Goal: Task Accomplishment & Management: Complete application form

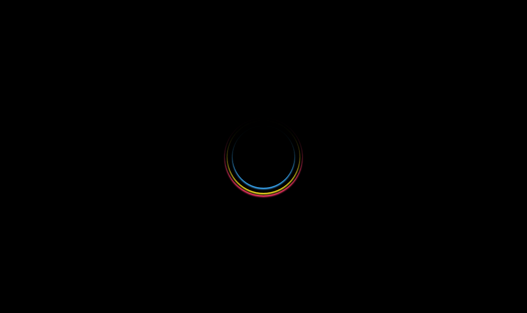
select select
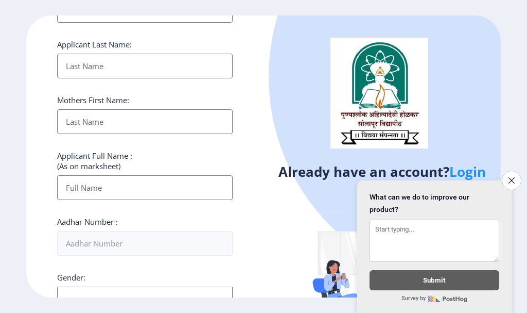
scroll to position [154, 0]
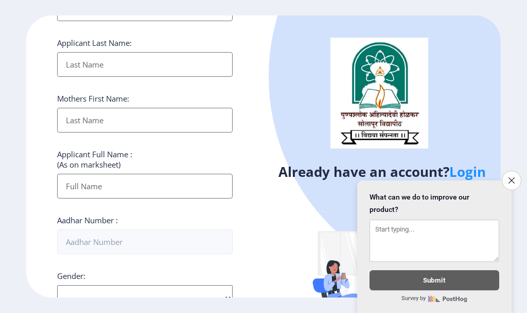
drag, startPoint x: 517, startPoint y: 176, endPoint x: 431, endPoint y: 173, distance: 86.6
click at [515, 176] on button "Close survey" at bounding box center [512, 180] width 20 height 20
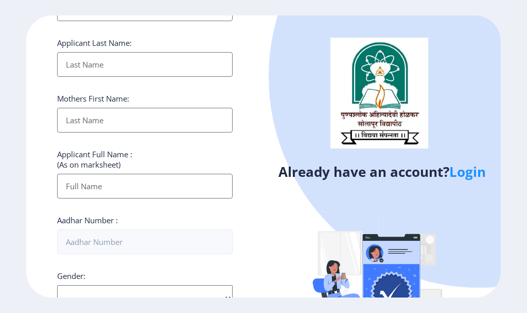
click at [431, 171] on html "Register Applicant First Name: Applicant Middle Name: Applicant Last Name: Moth…" at bounding box center [263, 156] width 527 height 313
click at [447, 170] on h4 "Already have an account? Login" at bounding box center [382, 171] width 222 height 16
click at [470, 177] on link "Login" at bounding box center [468, 171] width 37 height 19
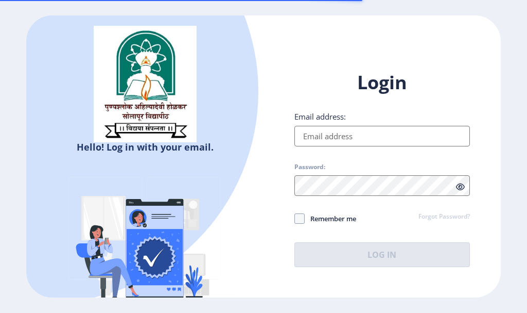
click at [329, 139] on input "Email address:" at bounding box center [383, 136] width 176 height 21
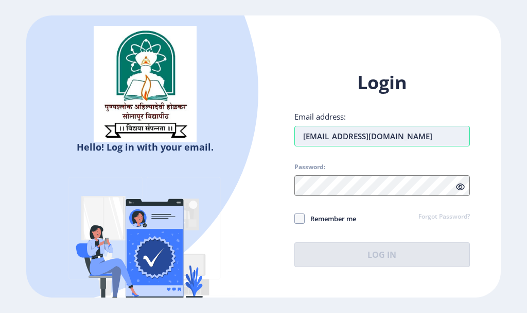
type input "[EMAIL_ADDRESS][DOMAIN_NAME]"
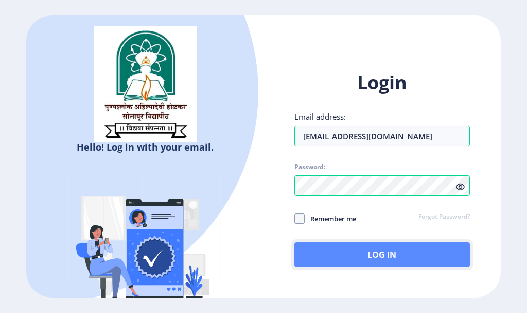
click at [375, 248] on button "Log In" at bounding box center [383, 254] width 176 height 25
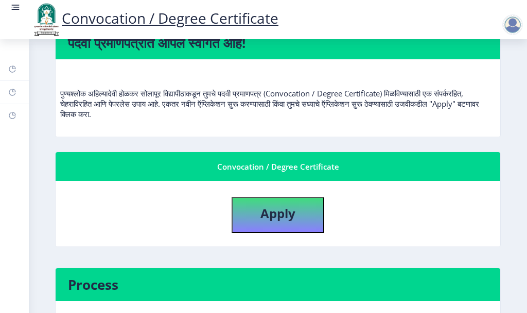
scroll to position [103, 0]
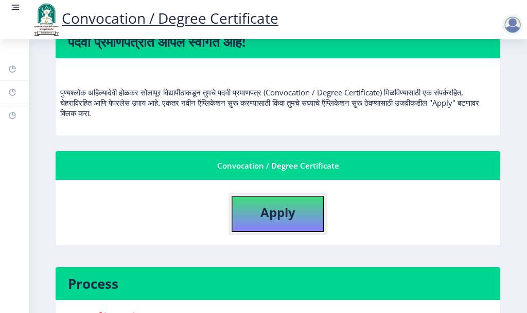
click at [263, 209] on b "Apply" at bounding box center [278, 211] width 35 height 17
select select
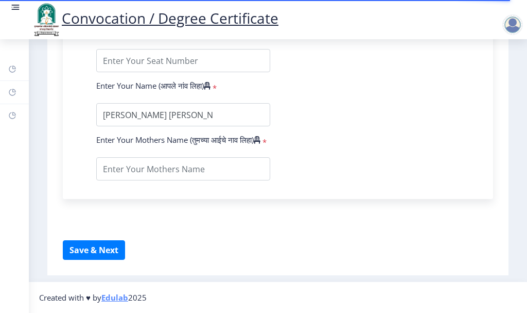
scroll to position [438, 0]
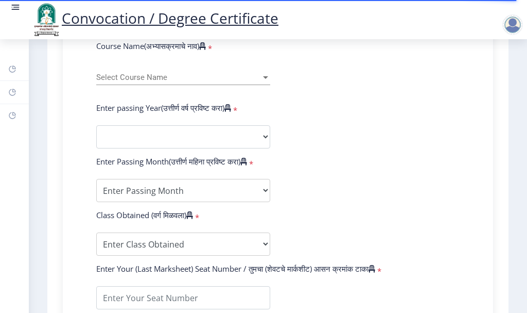
click at [182, 85] on div "Select Course Name Select Course Name" at bounding box center [183, 74] width 174 height 22
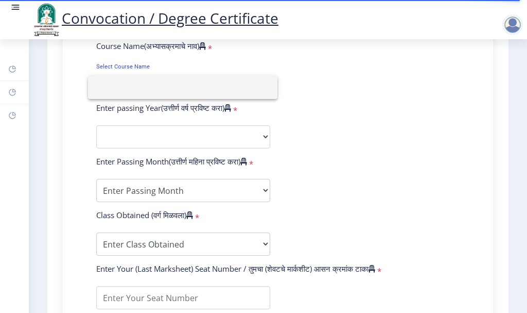
click at [489, 153] on div at bounding box center [263, 156] width 527 height 313
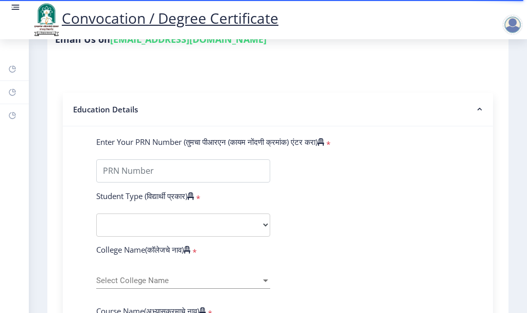
scroll to position [232, 0]
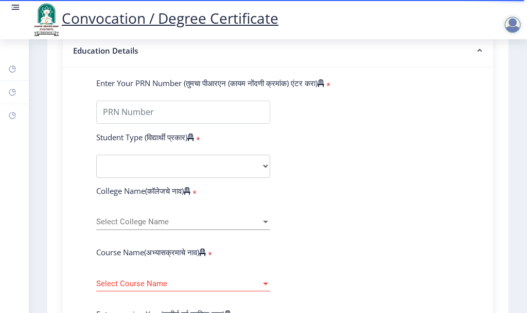
click at [153, 117] on input "Enter Your PRN Number (तुमचा पीआरएन (कायम नोंदणी क्रमांक) एंटर करा)" at bounding box center [183, 111] width 174 height 23
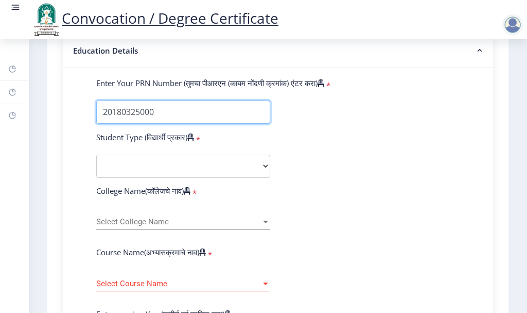
click at [196, 120] on input "Enter Your PRN Number (तुमचा पीआरएन (कायम नोंदणी क्रमांक) एंटर करा)" at bounding box center [183, 111] width 174 height 23
paste input "2018032500017962"
type input "2018032500017962"
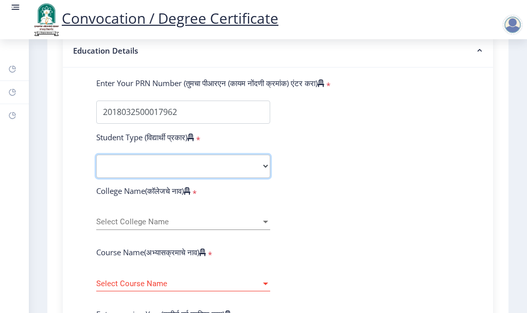
click at [175, 172] on select "Select Student Type Regular External" at bounding box center [183, 165] width 174 height 23
select select "Regular"
click at [96, 164] on select "Select Student Type Regular External" at bounding box center [183, 165] width 174 height 23
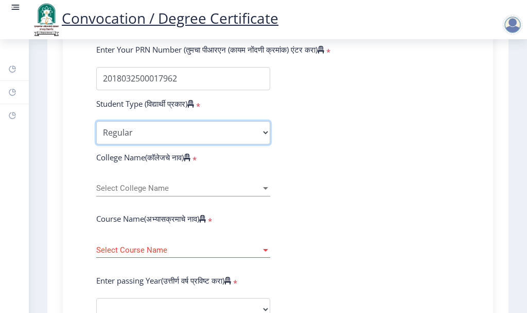
scroll to position [283, 0]
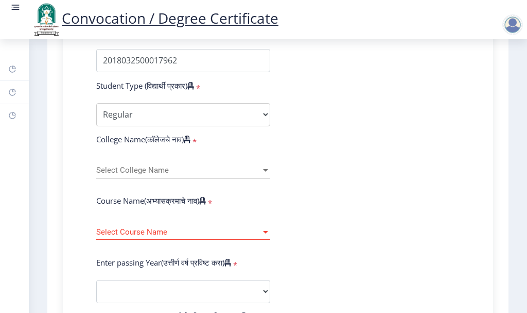
click at [146, 165] on form "Enter Your PRN Number (तुमचा पीआरएन (कायम नोंदणी क्रमांक) एंटर करा) * Student T…" at bounding box center [278, 299] width 379 height 546
click at [137, 175] on span "Select College Name" at bounding box center [178, 170] width 165 height 9
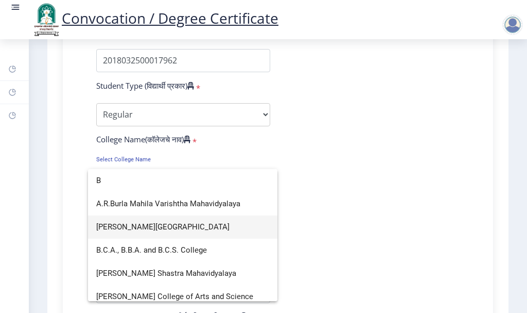
type input "B"
click at [120, 234] on span "[PERSON_NAME][GEOGRAPHIC_DATA]" at bounding box center [182, 226] width 173 height 23
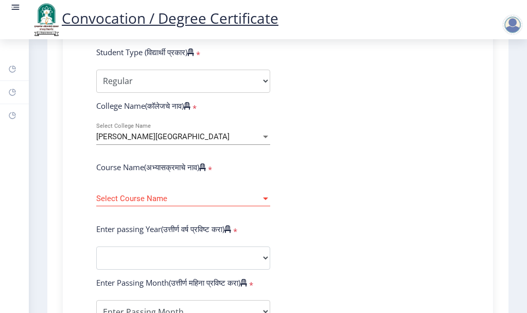
scroll to position [335, 0]
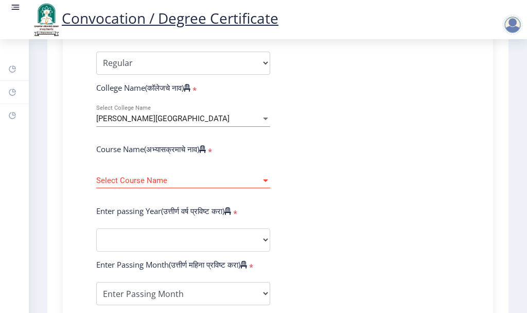
click at [169, 185] on span "Select Course Name" at bounding box center [178, 180] width 165 height 9
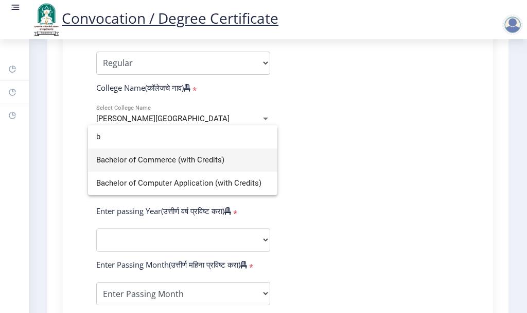
type input "b"
click at [170, 151] on span "Bachelor of Commerce (with Credits)" at bounding box center [182, 159] width 173 height 23
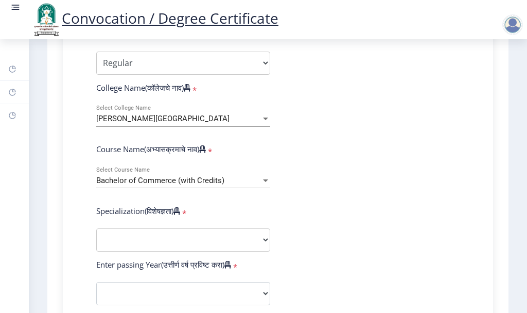
scroll to position [386, 0]
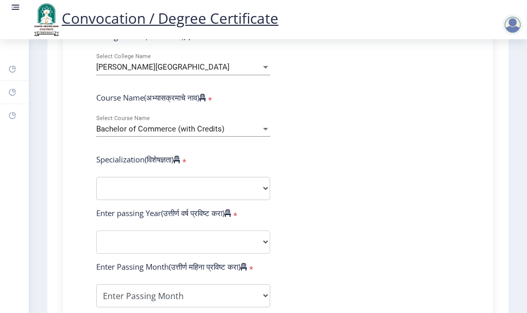
click at [125, 217] on form "Enter Your PRN Number (तुमचा पीआरएन (कायम नोंदणी क्रमांक) एंटर करा) * Student T…" at bounding box center [278, 222] width 379 height 599
click at [136, 200] on select "Specialization Banking Advanced Accountancy Advanced Banking Advanced Cost Acco…" at bounding box center [183, 188] width 174 height 23
select select "Advanced Accountancy"
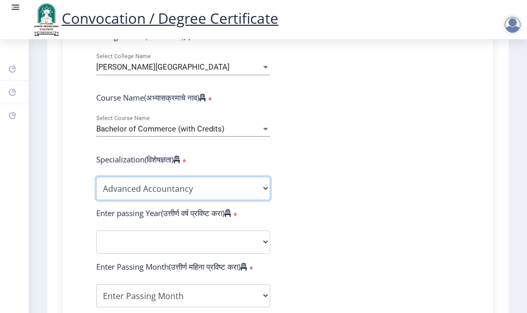
click at [96, 186] on select "Specialization Banking Advanced Accountancy Advanced Banking Advanced Cost Acco…" at bounding box center [183, 188] width 174 height 23
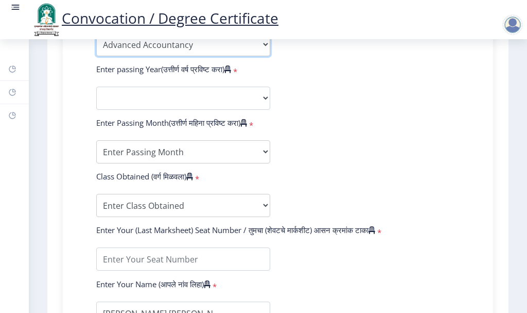
scroll to position [541, 0]
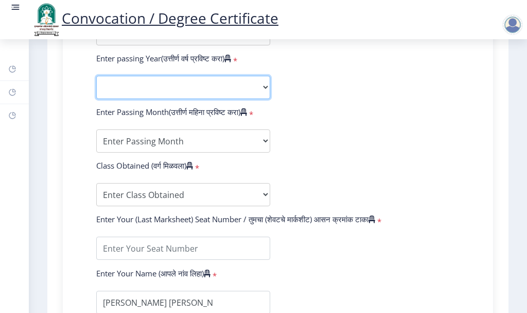
click at [176, 90] on select "2025 2024 2023 2022 2021 2020 2019 2018 2017 2016 2015 2014 2013 2012 2011 2010…" at bounding box center [183, 87] width 174 height 23
select select "2022"
click at [96, 85] on select "2025 2024 2023 2022 2021 2020 2019 2018 2017 2016 2015 2014 2013 2012 2011 2010…" at bounding box center [183, 87] width 174 height 23
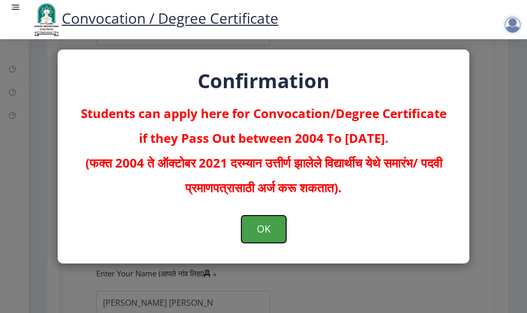
click at [269, 239] on button "OK" at bounding box center [264, 228] width 45 height 27
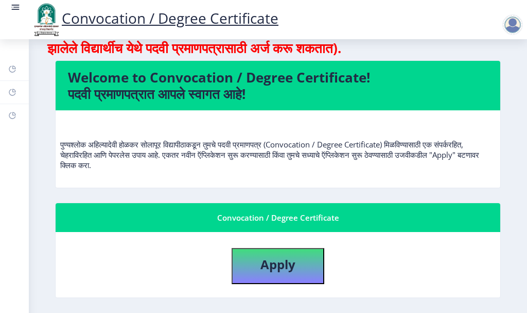
scroll to position [51, 0]
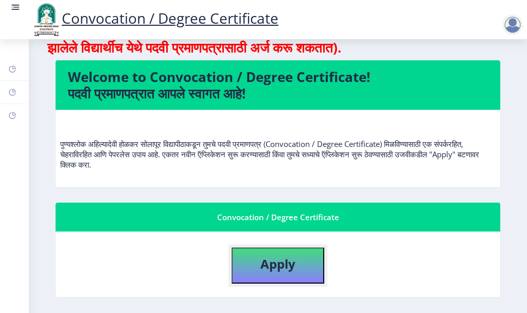
click at [255, 259] on button "Apply" at bounding box center [278, 265] width 93 height 36
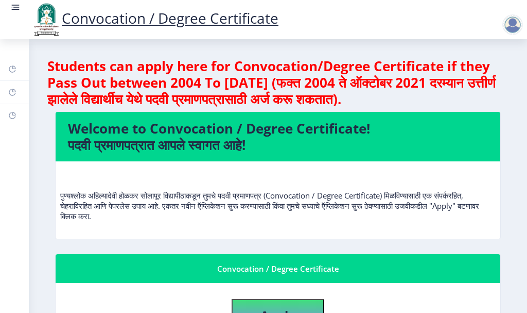
select select
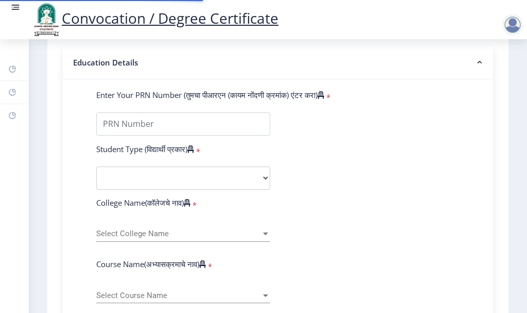
scroll to position [257, 0]
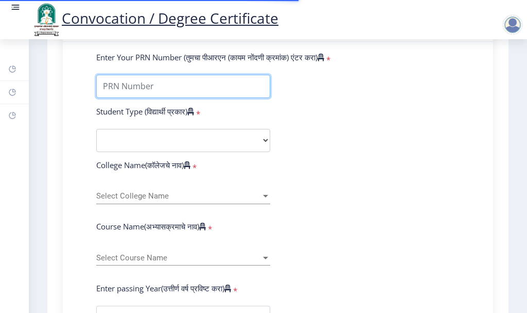
click at [156, 96] on input "Enter Your PRN Number (तुमचा पीआरएन (कायम नोंदणी क्रमांक) एंटर करा)" at bounding box center [183, 86] width 174 height 23
paste input "2018032500017962"
type input "2018032500017962"
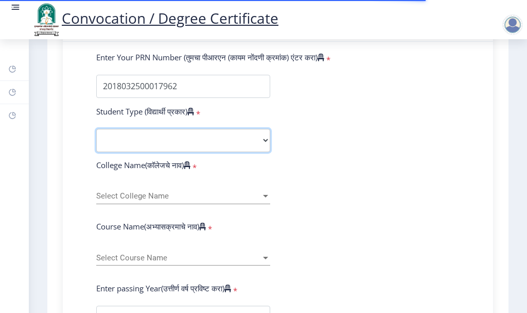
click at [161, 148] on select "Select Student Type Regular External" at bounding box center [183, 140] width 174 height 23
select select "Regular"
click at [96, 139] on select "Select Student Type Regular External" at bounding box center [183, 140] width 174 height 23
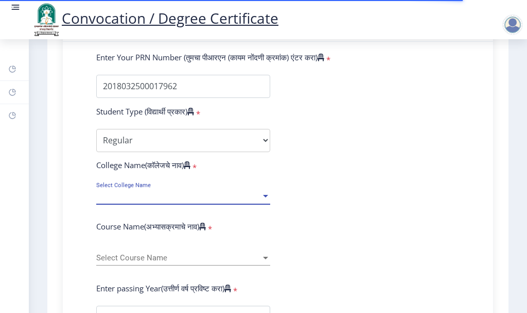
click at [128, 200] on span "Select College Name" at bounding box center [178, 196] width 165 height 9
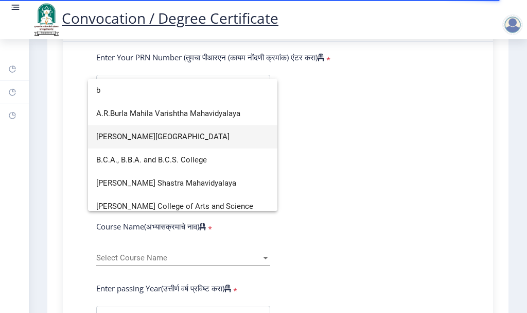
type input "b"
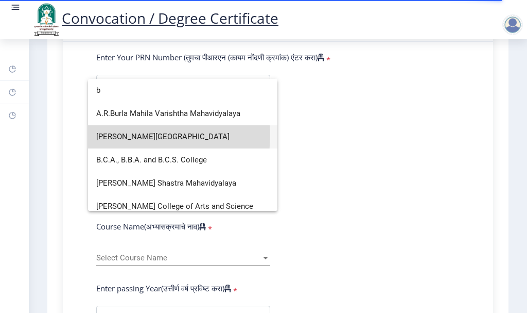
click at [141, 135] on span "[PERSON_NAME][GEOGRAPHIC_DATA]" at bounding box center [182, 136] width 173 height 23
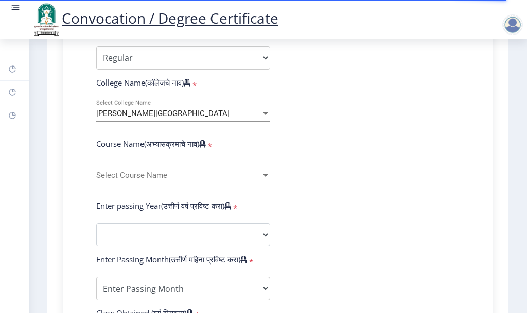
scroll to position [360, 0]
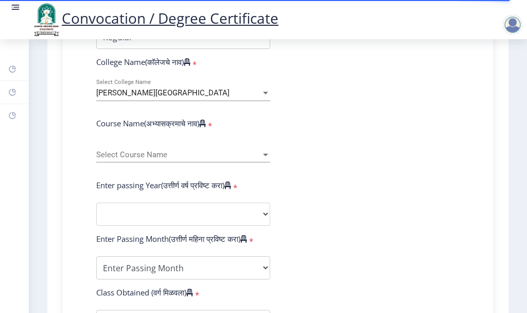
click at [154, 172] on div "Select Course Name Select Course Name" at bounding box center [183, 156] width 174 height 31
click at [154, 162] on div "Select Course Name Select Course Name" at bounding box center [183, 152] width 174 height 22
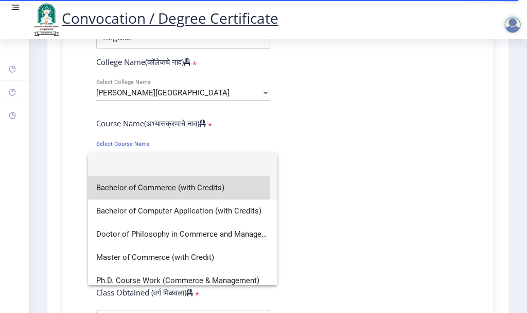
click at [155, 187] on span "Bachelor of Commerce (with Credits)" at bounding box center [182, 187] width 173 height 23
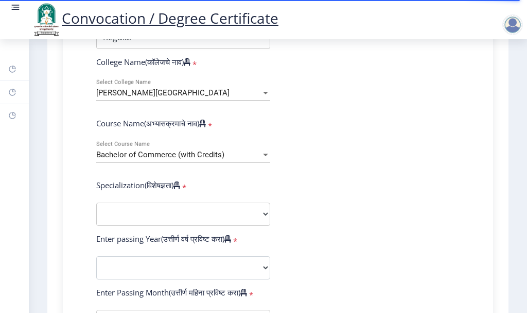
click at [143, 190] on label "Specialization(विशेषज्ञता)" at bounding box center [138, 185] width 84 height 10
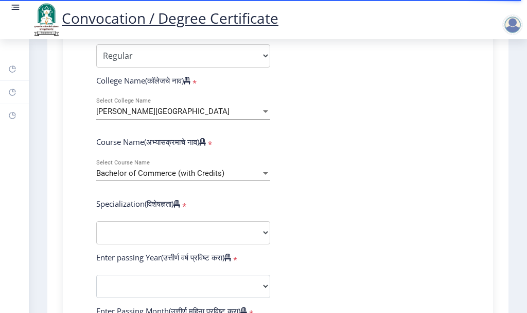
click at [127, 227] on form "Enter Your PRN Number (तुमचा पीआरएन (कायम नोंदणी क्रमांक) एंटर करा) * Student T…" at bounding box center [278, 267] width 379 height 599
click at [118, 243] on select "Specialization Banking Advanced Accountancy Advanced Banking Advanced Cost Acco…" at bounding box center [183, 232] width 174 height 23
select select "Advanced Accountancy"
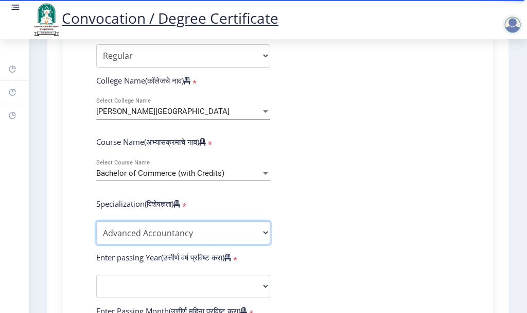
click at [96, 231] on select "Specialization Banking Advanced Accountancy Advanced Banking Advanced Cost Acco…" at bounding box center [183, 232] width 174 height 23
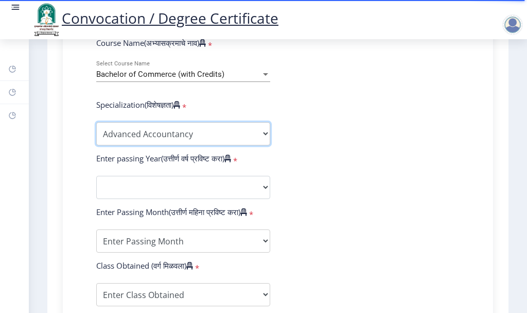
scroll to position [445, 0]
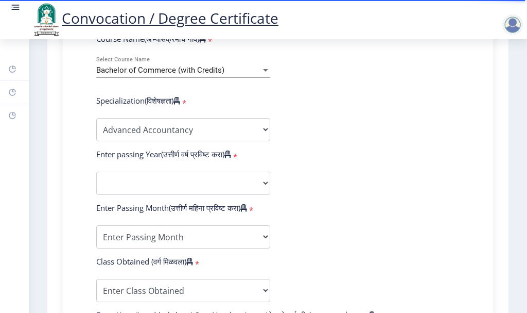
click at [118, 208] on form "Enter Your PRN Number (तुमचा पीआरएन (कायम नोंदणी क्रमांक) एंटर करा) * Student T…" at bounding box center [278, 164] width 379 height 599
click at [123, 195] on select "2025 2024 2023 2022 2021 2020 2019 2018 2017 2016 2015 2014 2013 2012 2011 2010…" at bounding box center [183, 182] width 174 height 23
select select "2021"
click at [96, 181] on select "2025 2024 2023 2022 2021 2020 2019 2018 2017 2016 2015 2014 2013 2012 2011 2010…" at bounding box center [183, 182] width 174 height 23
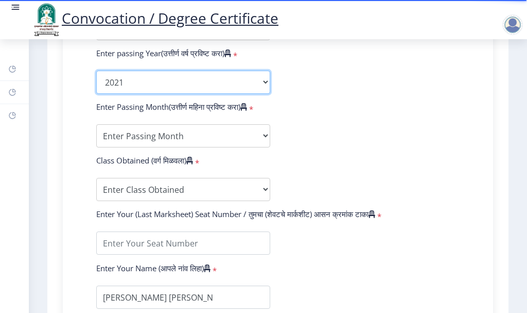
scroll to position [548, 0]
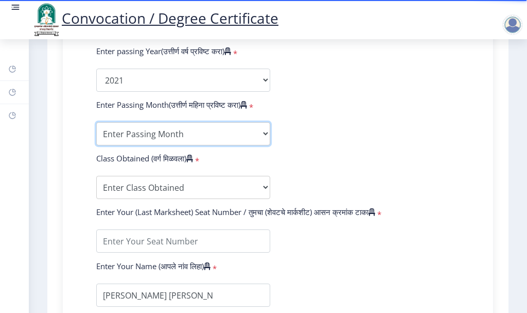
click at [141, 144] on select "Enter Passing Month March April May October November December" at bounding box center [183, 133] width 174 height 23
select select "March"
click at [96, 132] on select "Enter Passing Month March April May October November December" at bounding box center [183, 133] width 174 height 23
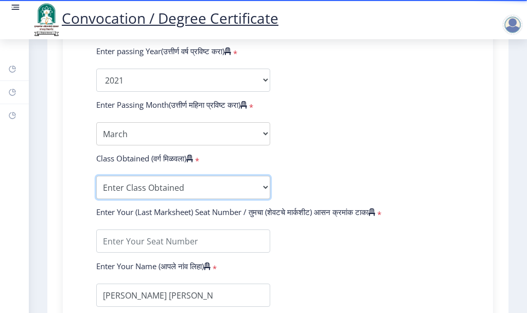
click at [134, 199] on select "Enter Class Obtained FIRST CLASS WITH DISTINCTION FIRST CLASS HIGHER SECOND CLA…" at bounding box center [183, 187] width 174 height 23
drag, startPoint x: 134, startPoint y: 204, endPoint x: 123, endPoint y: 147, distance: 58.3
click at [134, 199] on select "Enter Class Obtained FIRST CLASS WITH DISTINCTION FIRST CLASS HIGHER SECOND CLA…" at bounding box center [183, 187] width 174 height 23
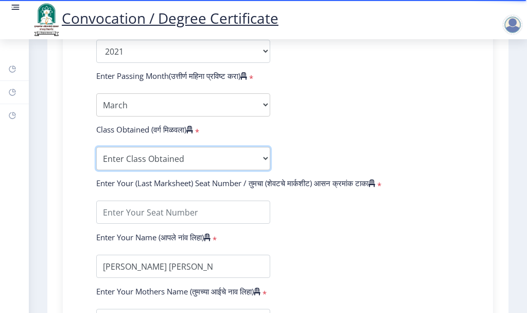
scroll to position [599, 0]
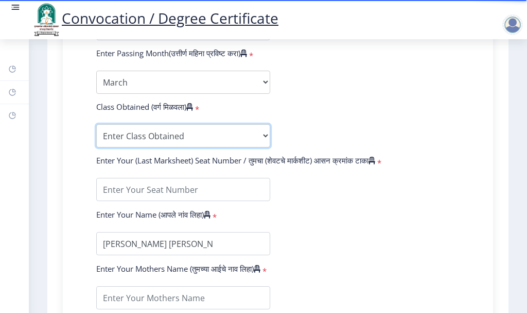
click at [167, 147] on select "Enter Class Obtained FIRST CLASS WITH DISTINCTION FIRST CLASS HIGHER SECOND CLA…" at bounding box center [183, 135] width 174 height 23
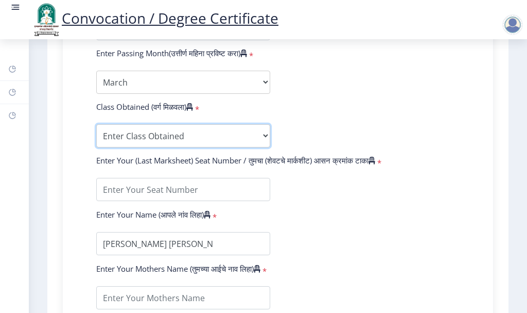
select select "Grade B"
click at [96, 134] on select "Enter Class Obtained FIRST CLASS WITH DISTINCTION FIRST CLASS HIGHER SECOND CLA…" at bounding box center [183, 135] width 174 height 23
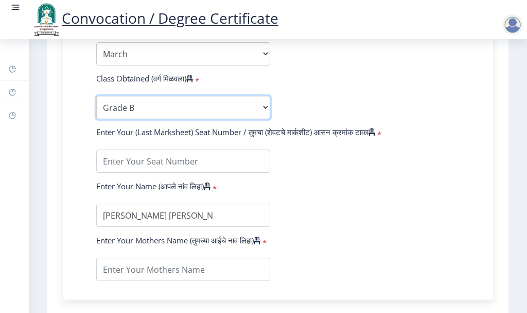
scroll to position [651, 0]
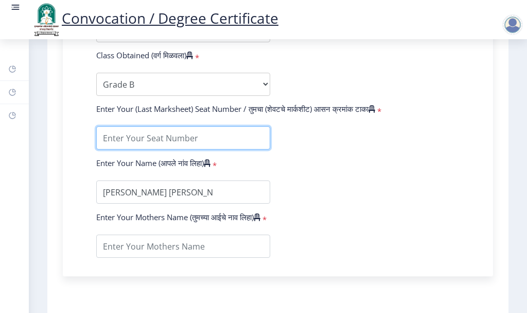
click at [151, 144] on input "textarea" at bounding box center [183, 137] width 174 height 23
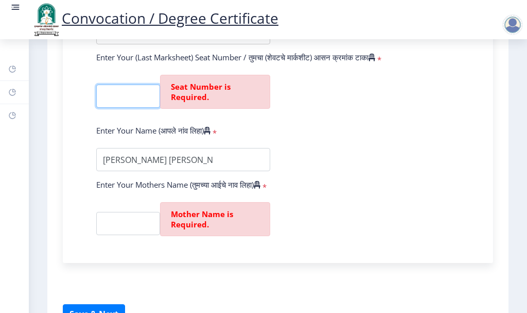
click at [126, 108] on input "textarea" at bounding box center [128, 95] width 64 height 23
click at [127, 235] on input "textarea" at bounding box center [128, 223] width 64 height 23
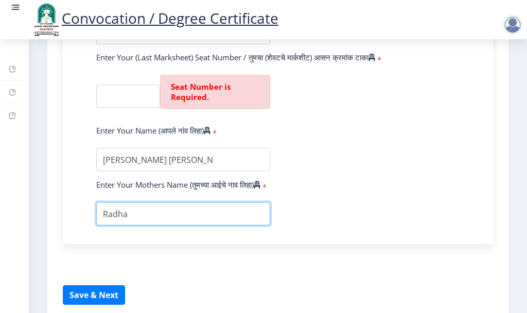
type input "Radha"
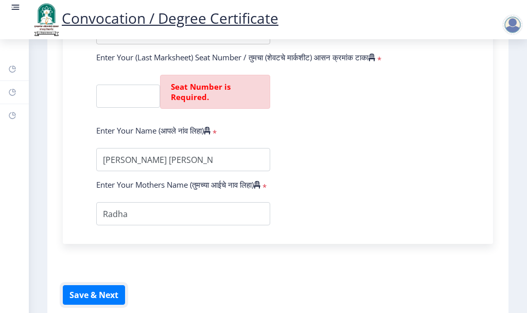
scroll to position [715, 0]
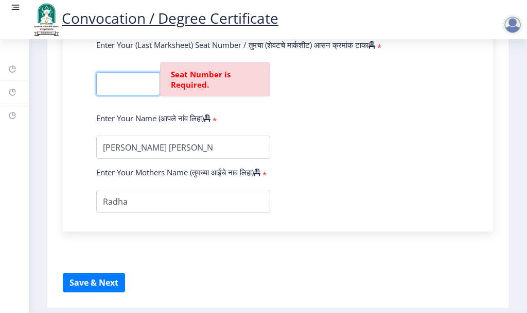
click at [136, 95] on input "textarea" at bounding box center [128, 83] width 64 height 23
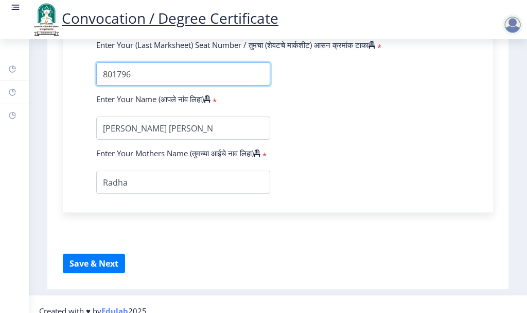
type input "801796"
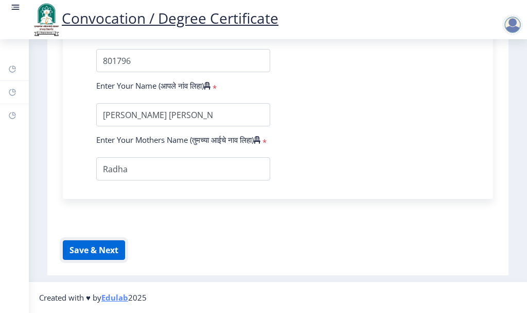
click at [87, 254] on button "Save & Next" at bounding box center [94, 250] width 62 height 20
select select
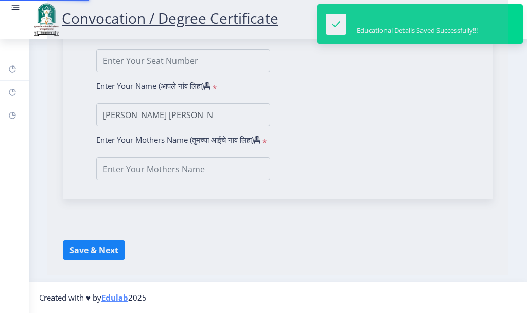
type input "2018032500017962"
select select "Regular"
select select "2021"
select select "March"
select select "Grade B"
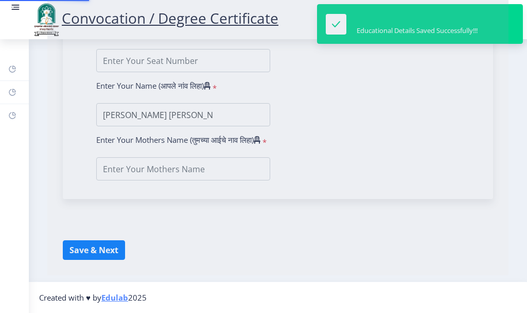
type input "801796"
type input "Radha"
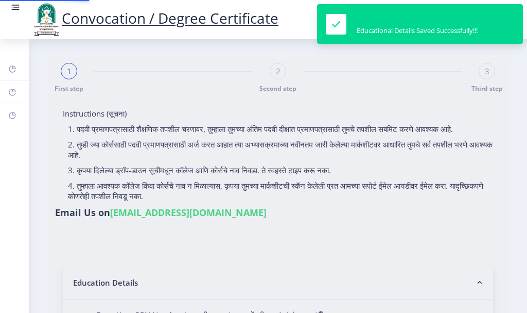
select select "Advanced Accountancy"
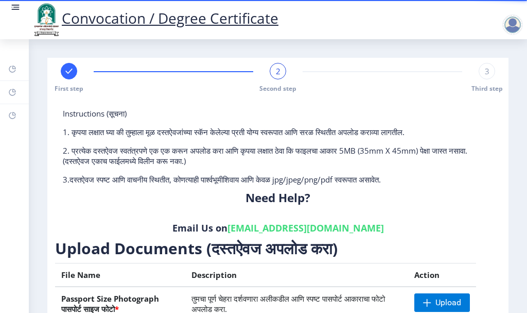
click at [519, 31] on div at bounding box center [513, 24] width 21 height 21
click at [481, 79] on span "Log out" at bounding box center [486, 80] width 66 height 12
